Goal: Task Accomplishment & Management: Complete application form

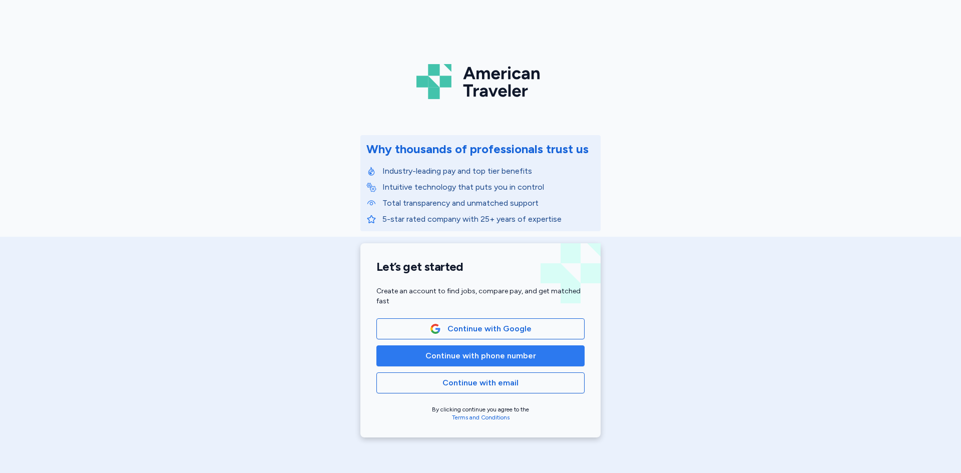
click at [443, 352] on span "Continue with phone number" at bounding box center [480, 356] width 111 height 12
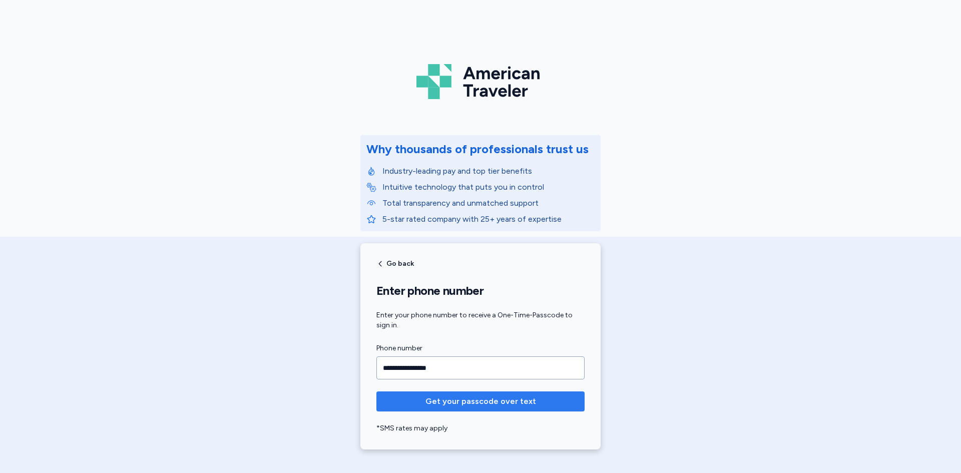
type input "**********"
click at [472, 401] on span "Get your passcode over text" at bounding box center [480, 401] width 111 height 12
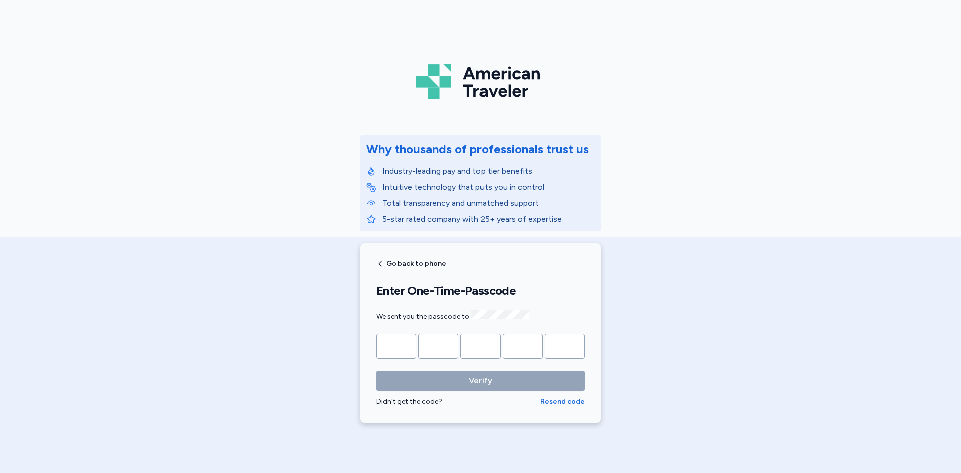
type input "*"
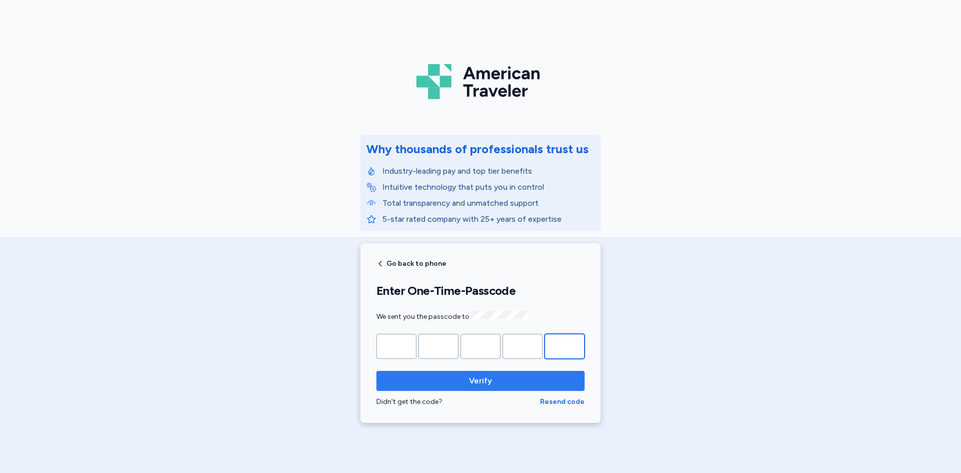
type input "*"
click at [455, 380] on span "Verify" at bounding box center [480, 381] width 192 height 12
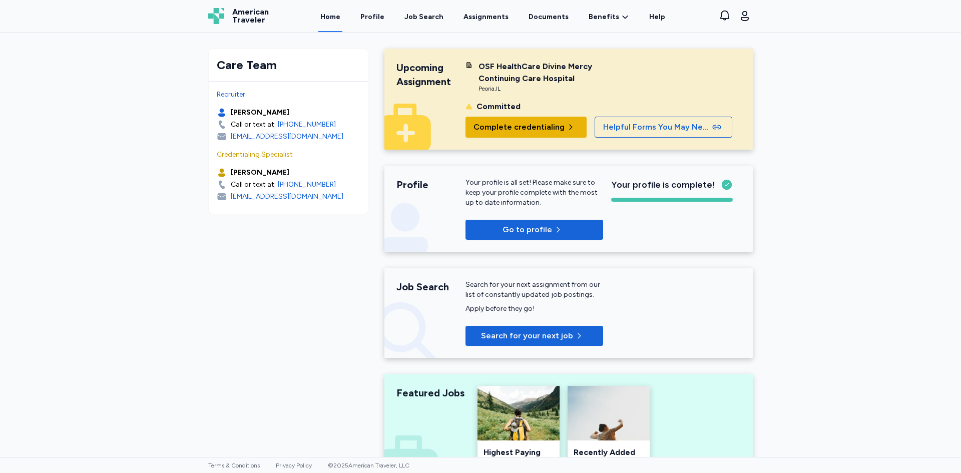
click at [551, 130] on span "Complete credentialing" at bounding box center [518, 127] width 91 height 12
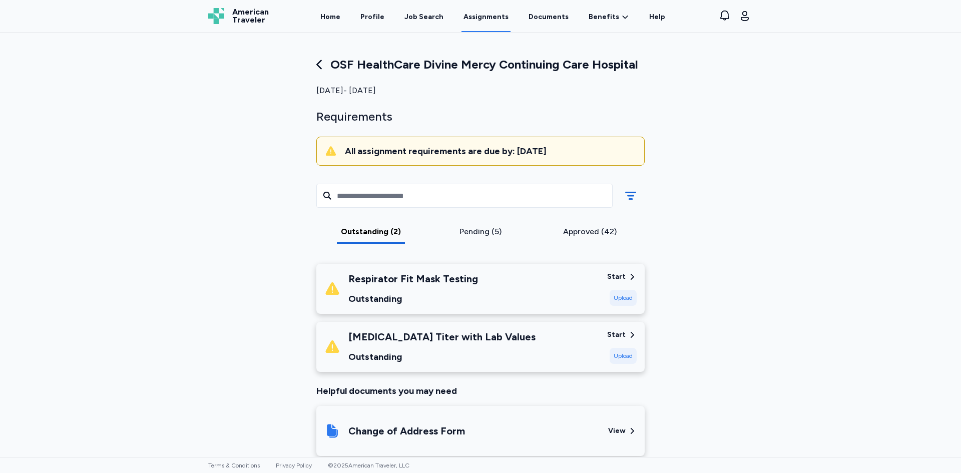
click at [532, 290] on div "Respirator Fit Mask Testing Outstanding" at bounding box center [461, 289] width 275 height 34
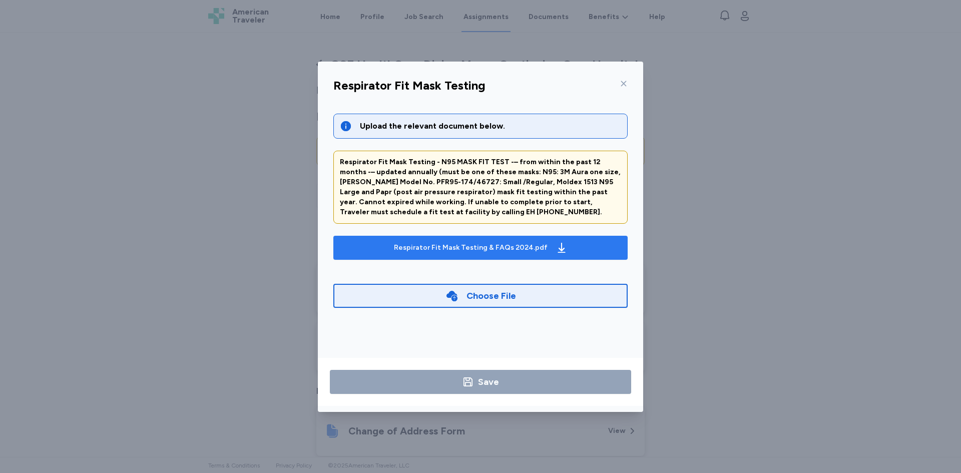
click at [441, 254] on div "Respirator Fit Mask Testing & FAQs 2024.pdf" at bounding box center [481, 248] width 178 height 16
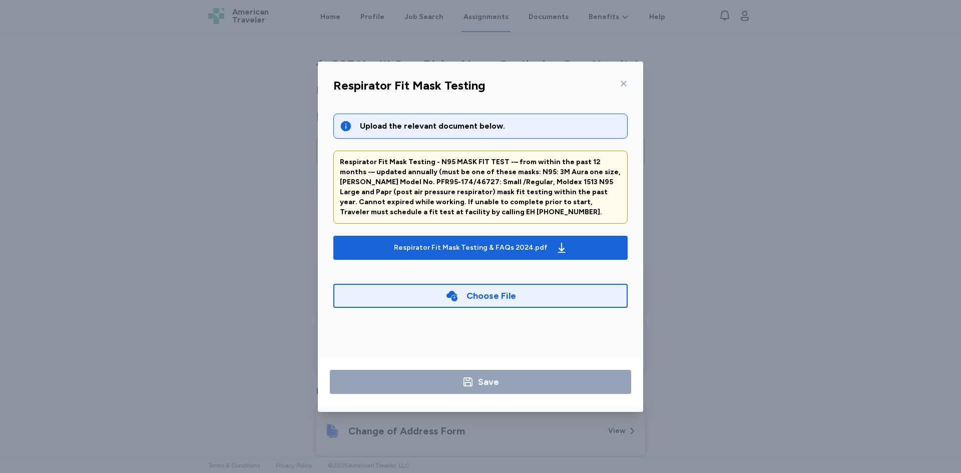
click at [626, 82] on icon at bounding box center [623, 84] width 8 height 8
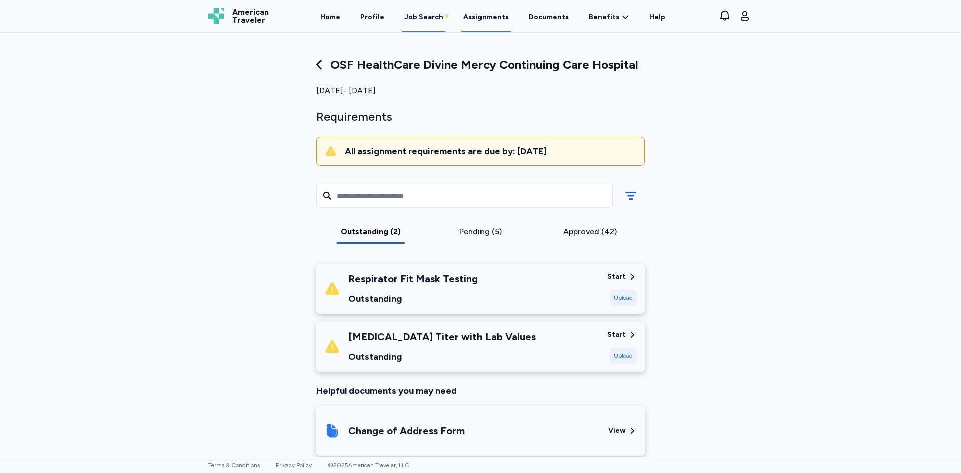
click at [424, 18] on div "Job Search" at bounding box center [423, 17] width 39 height 10
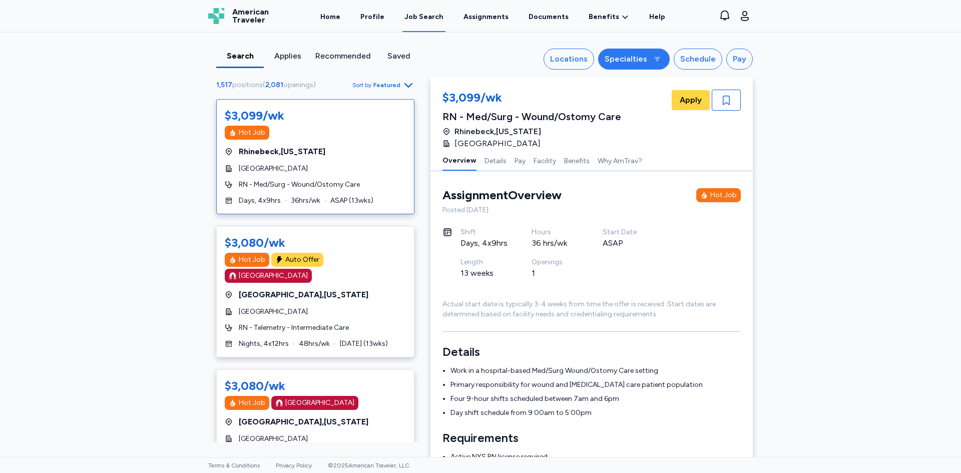
click at [621, 61] on div "Specialties" at bounding box center [625, 59] width 43 height 12
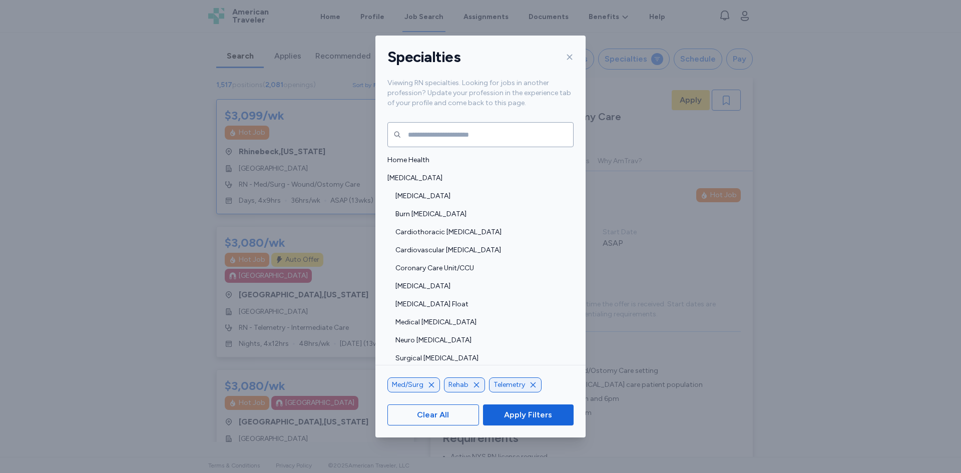
scroll to position [500, 0]
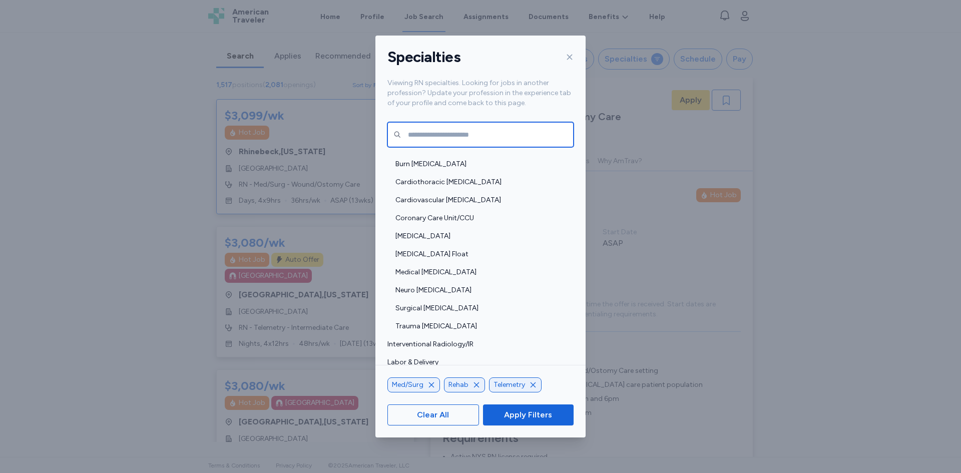
click at [438, 133] on input "text" at bounding box center [480, 134] width 186 height 25
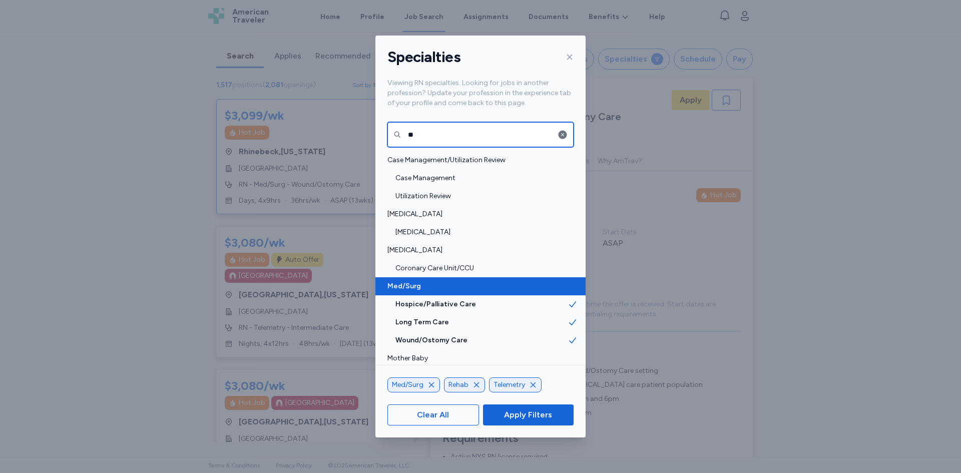
type input "**"
click at [502, 287] on span "Med/Surg" at bounding box center [477, 286] width 180 height 10
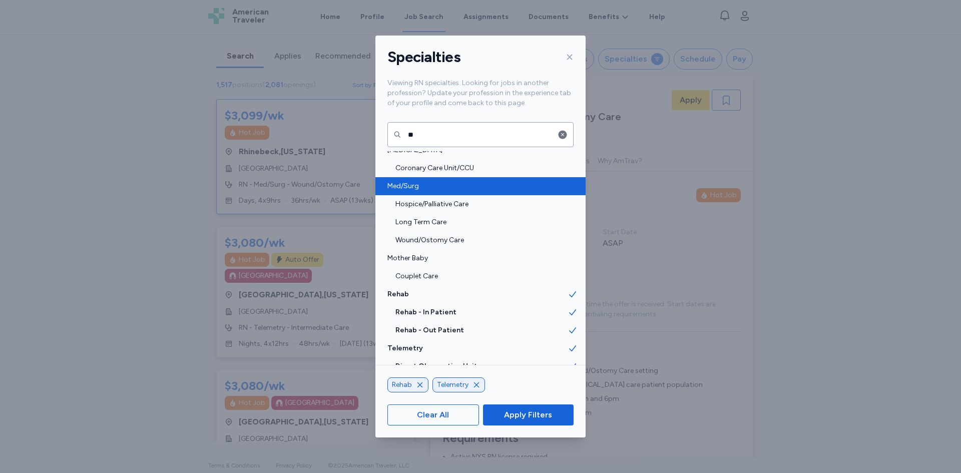
scroll to position [147, 0]
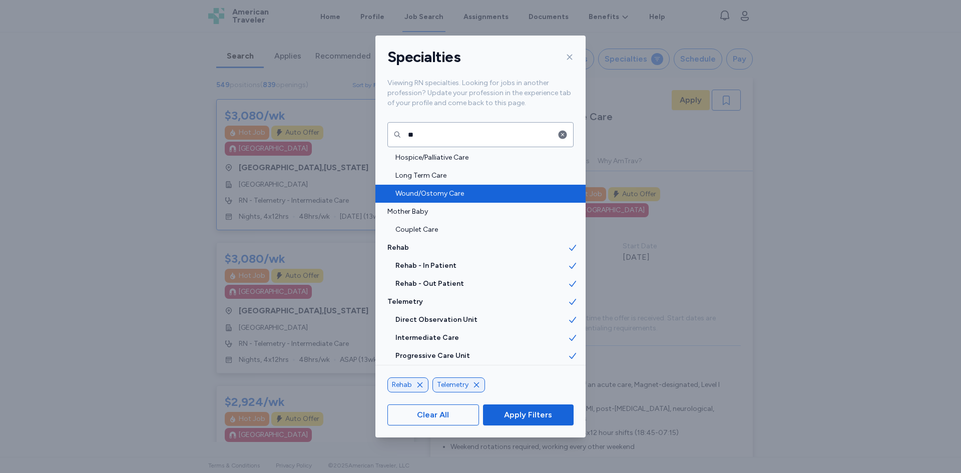
scroll to position [1, 0]
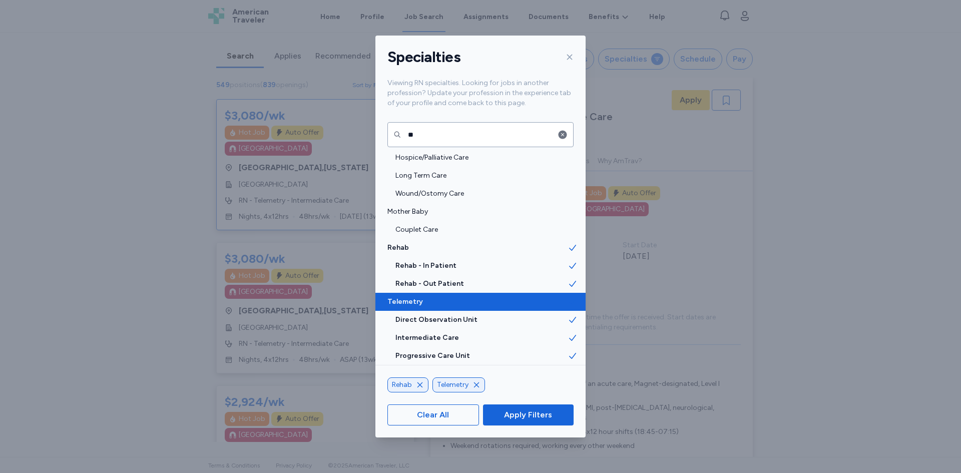
click at [433, 307] on span "Telemetry" at bounding box center [477, 302] width 180 height 10
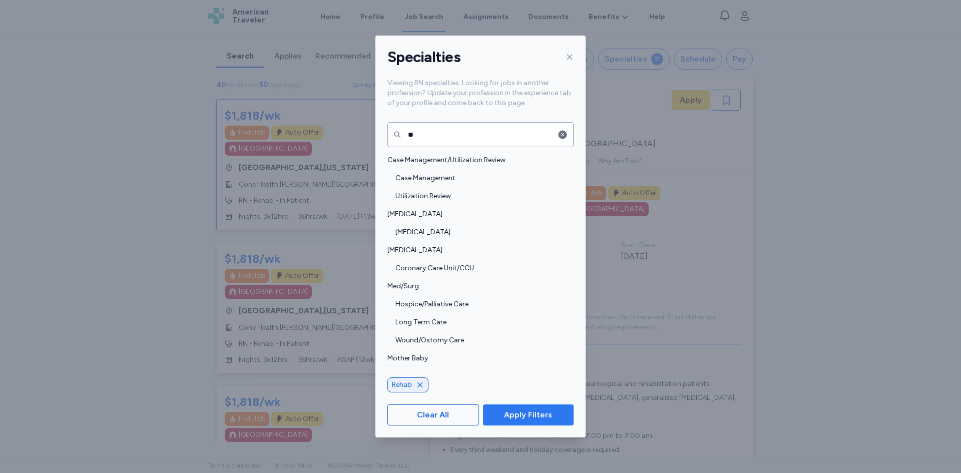
click at [518, 411] on span "Apply Filters" at bounding box center [528, 415] width 48 height 12
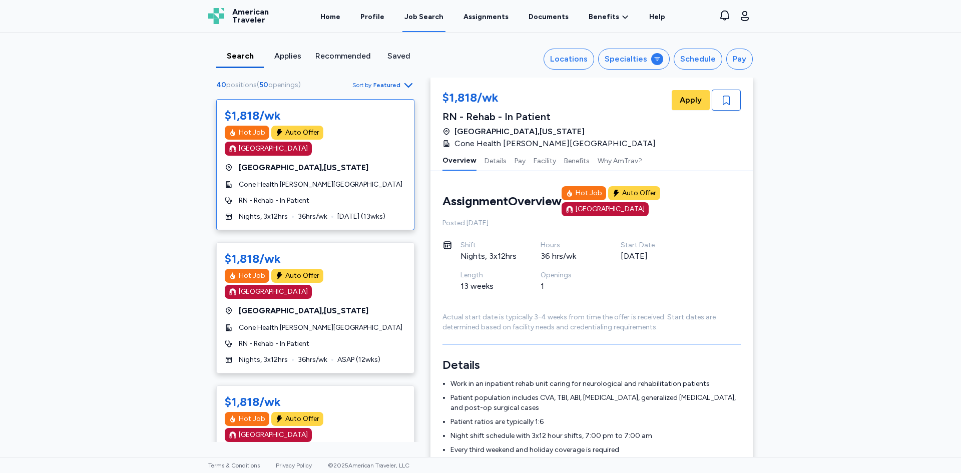
click at [402, 83] on icon "button" at bounding box center [408, 85] width 12 height 12
click at [361, 132] on div "Highest Pay" at bounding box center [351, 129] width 120 height 20
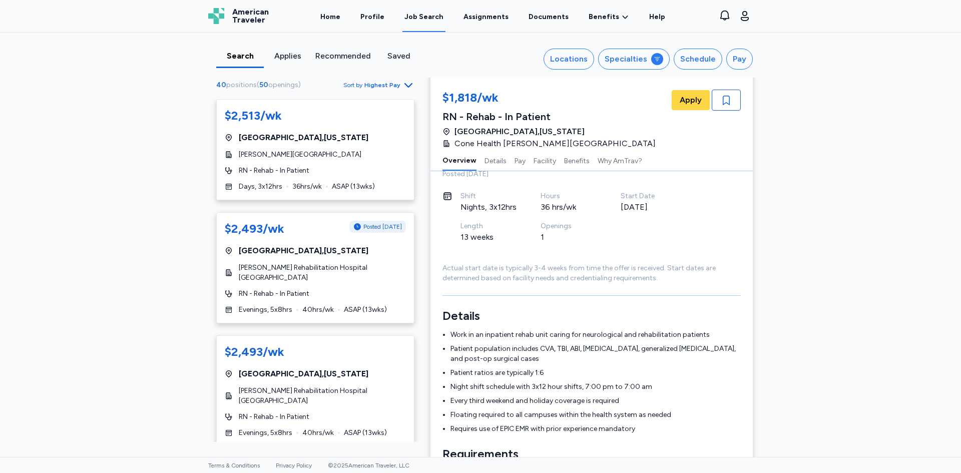
scroll to position [50, 0]
click at [162, 247] on div "Search Applies Recommended Saved Locations Specialties Schedule Pay 40 position…" at bounding box center [480, 245] width 961 height 424
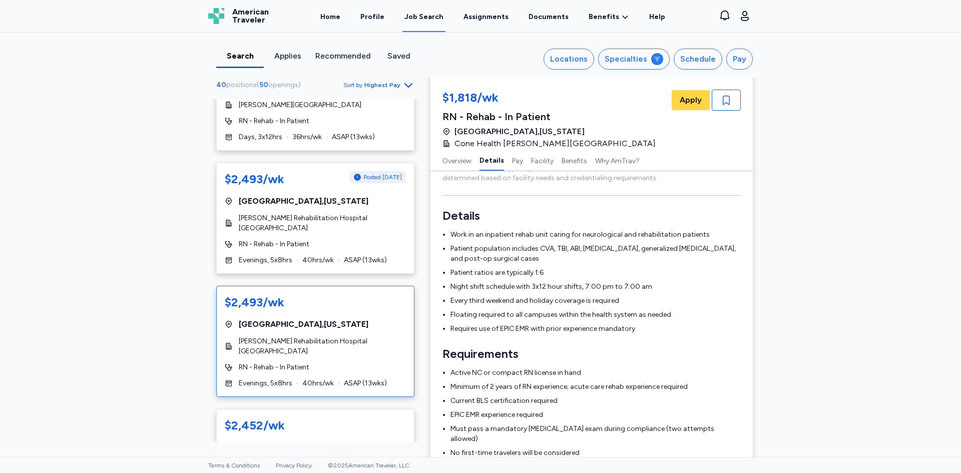
scroll to position [0, 0]
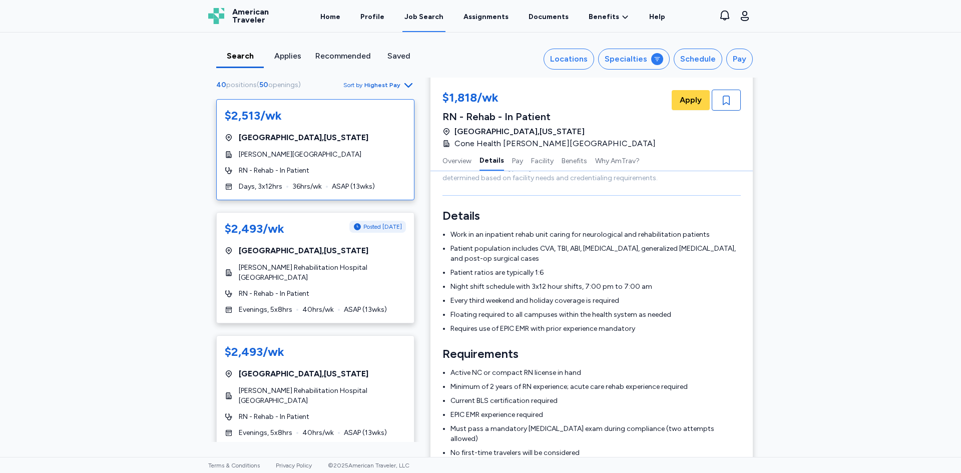
click at [305, 161] on div "$2,513/[GEOGRAPHIC_DATA] , [US_STATE] [PERSON_NAME][GEOGRAPHIC_DATA] RN - Rehab…" at bounding box center [315, 149] width 198 height 101
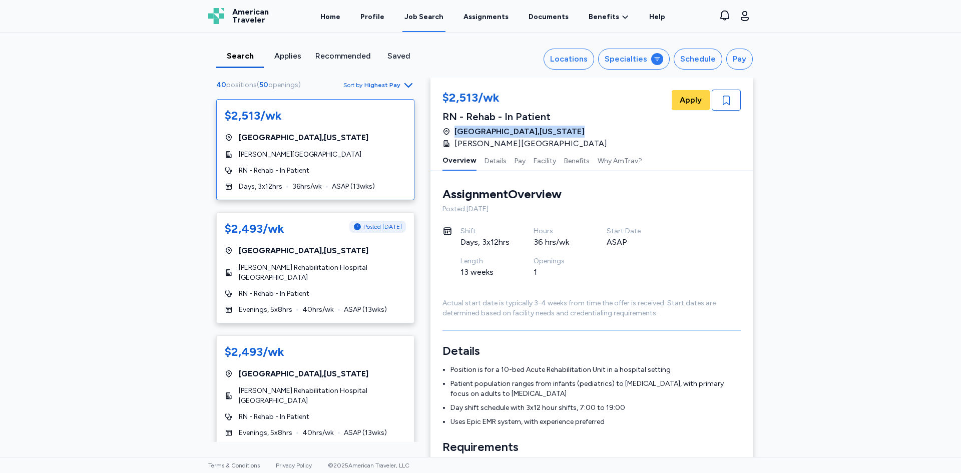
drag, startPoint x: 451, startPoint y: 128, endPoint x: 548, endPoint y: 132, distance: 97.6
click at [548, 132] on div "$2,513/wk RN - Rehab - In Patient [GEOGRAPHIC_DATA] , [US_STATE] [PERSON_NAME][…" at bounding box center [591, 120] width 298 height 60
